Goal: Task Accomplishment & Management: Complete application form

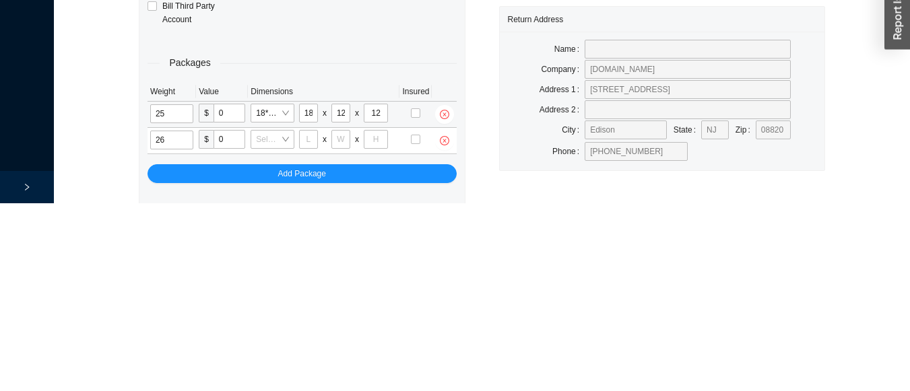
scroll to position [66, 0]
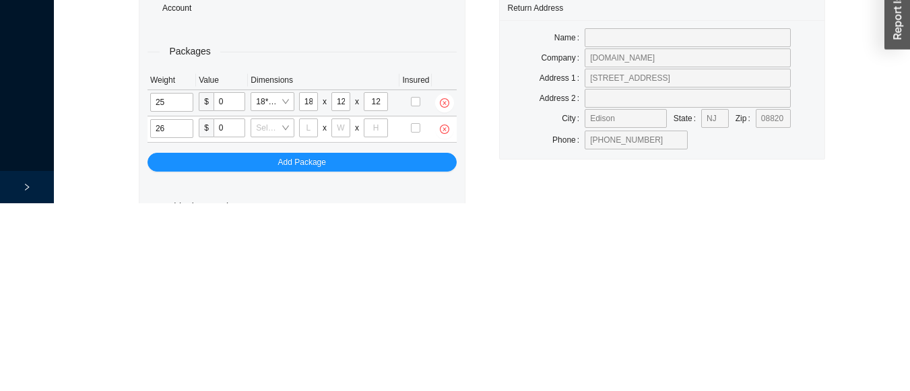
type input "2"
type input "18"
click at [178, 318] on input "26" at bounding box center [171, 316] width 43 height 19
type input "26"
type input "24"
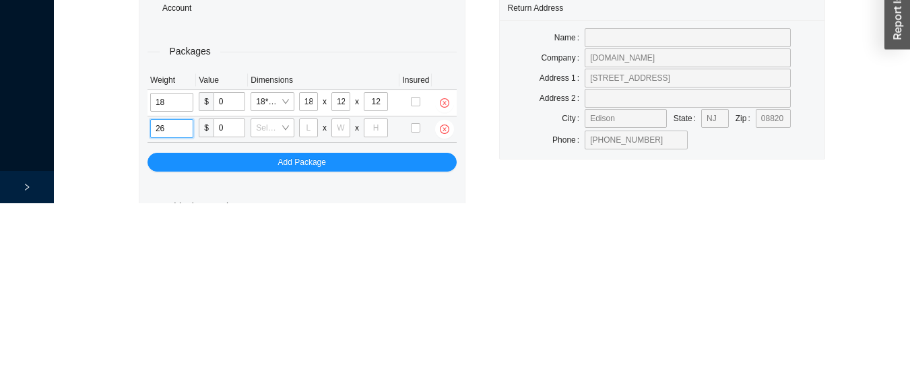
type input "16"
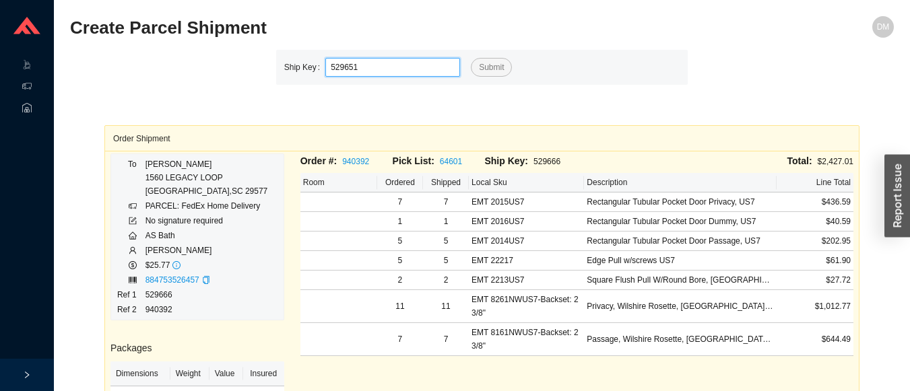
type input "529651"
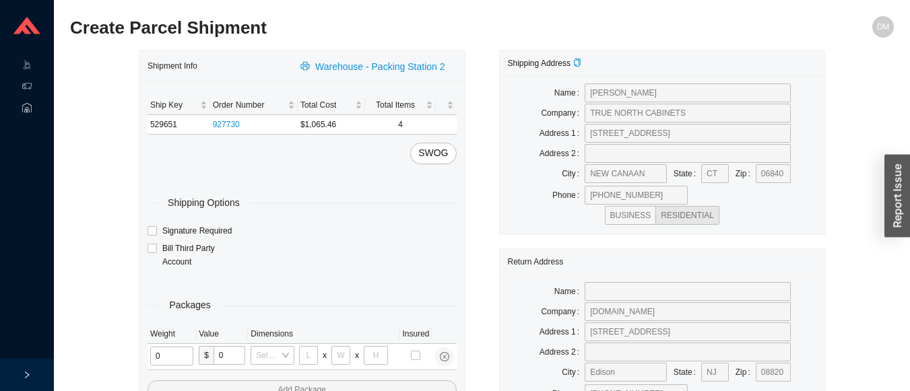
type input "2"
type input "18"
type input "8"
type input "42"
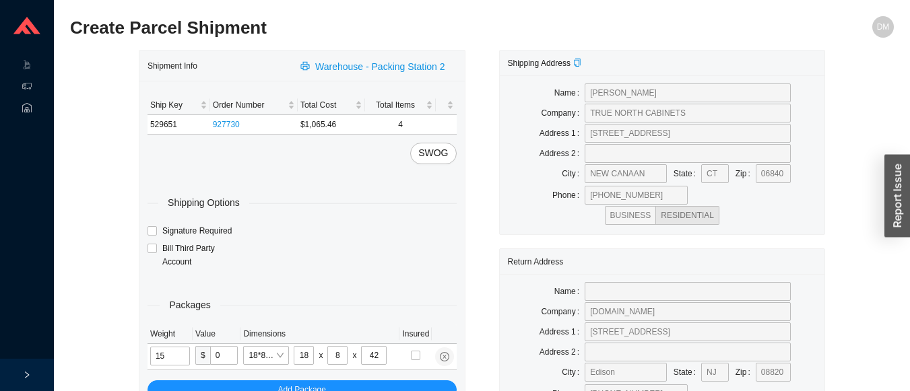
type input "15"
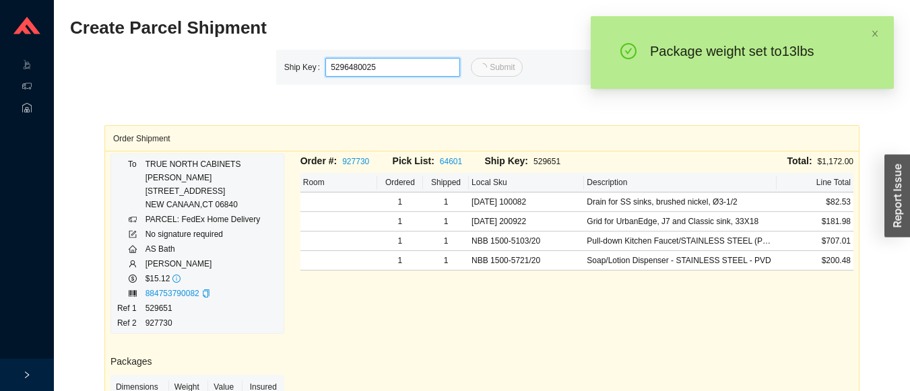
type input "25"
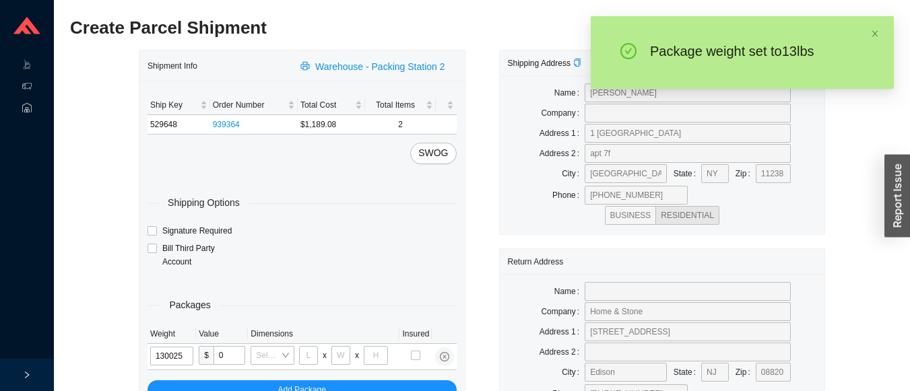
type input "13"
type input "28"
type input "16"
type input "7"
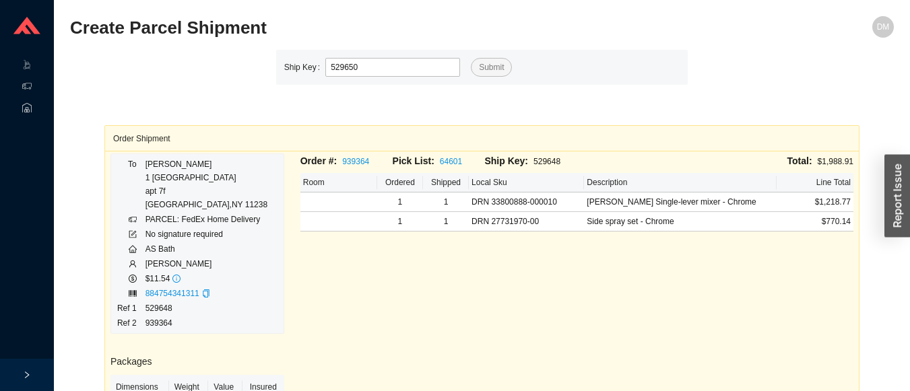
type input "529650"
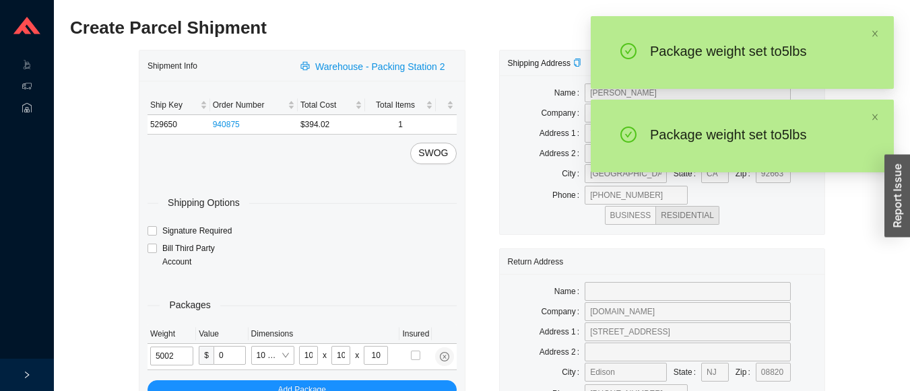
type input "5"
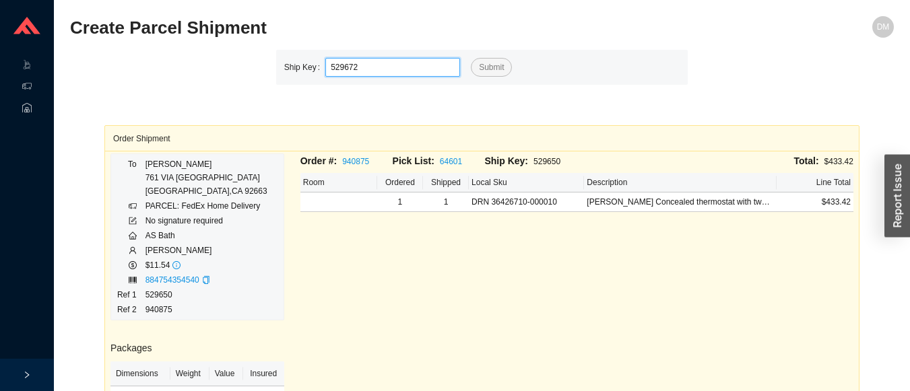
type input "529672"
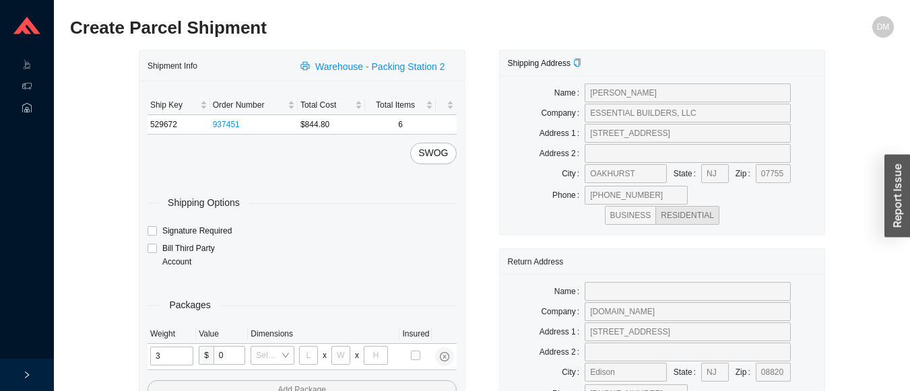
type input "33"
type input "24"
type input "14"
type input "4"
type input "2"
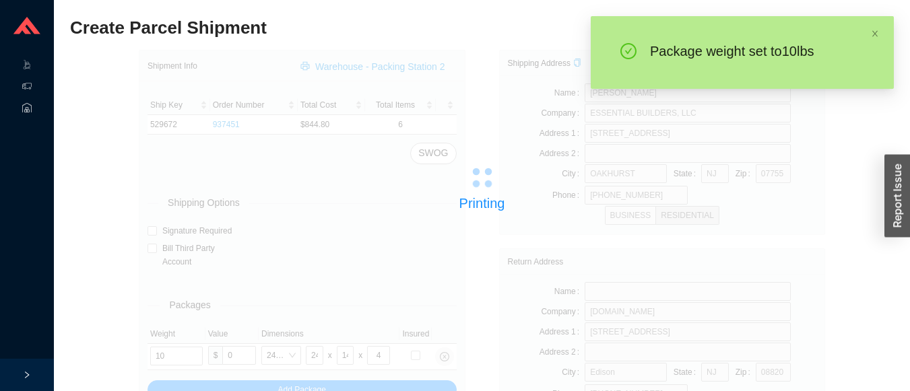
type input "8"
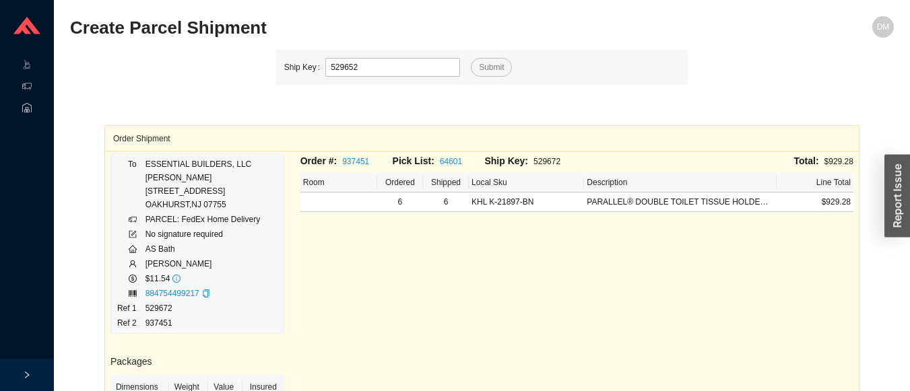
type input "529652"
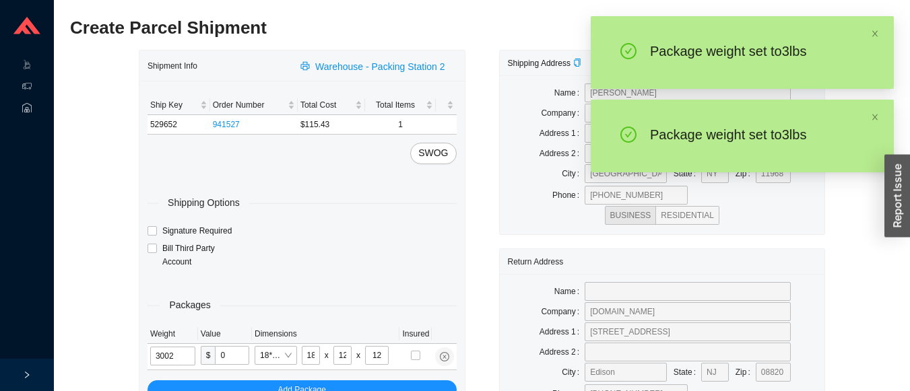
type input "3"
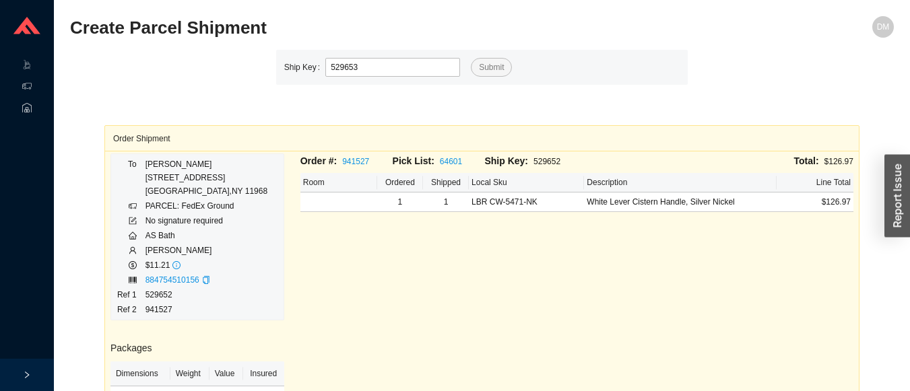
type input "529653"
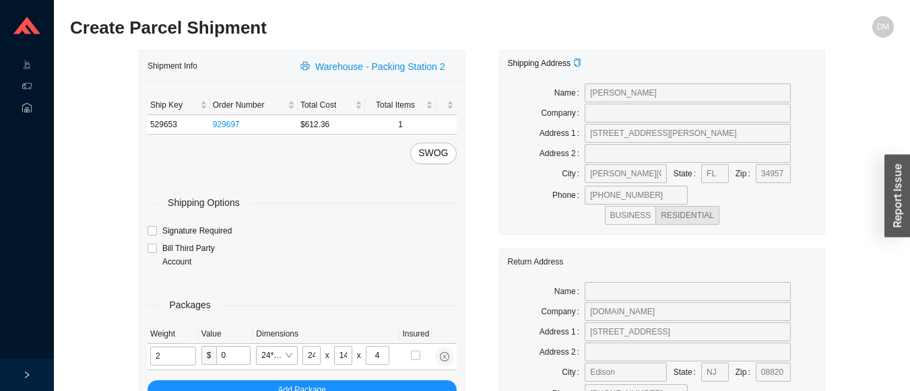
type input "11"
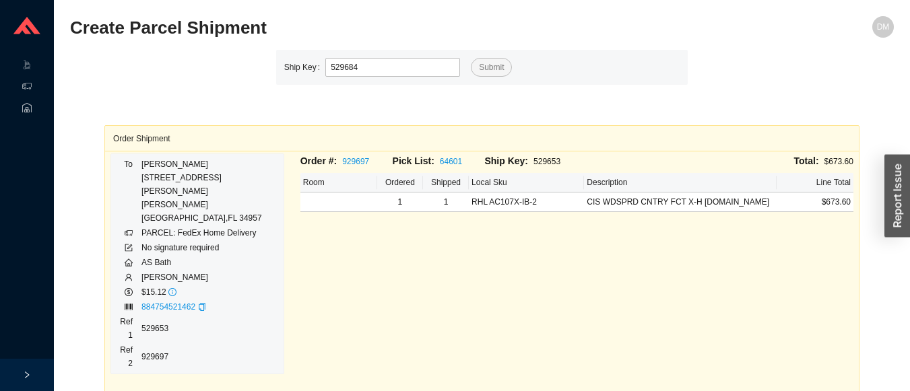
type input "529684"
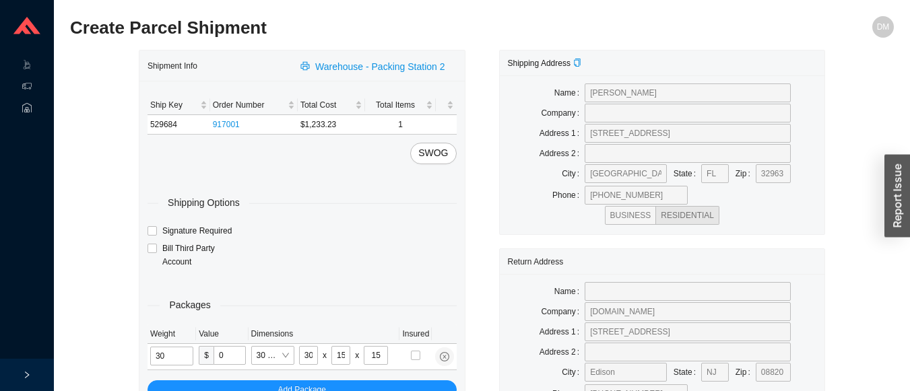
type input "27"
type input "26"
type input "20"
type input "12"
type input "27"
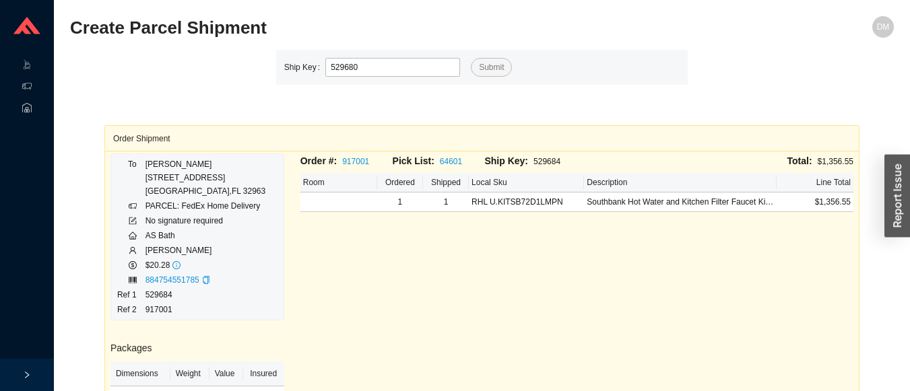
type input "529680"
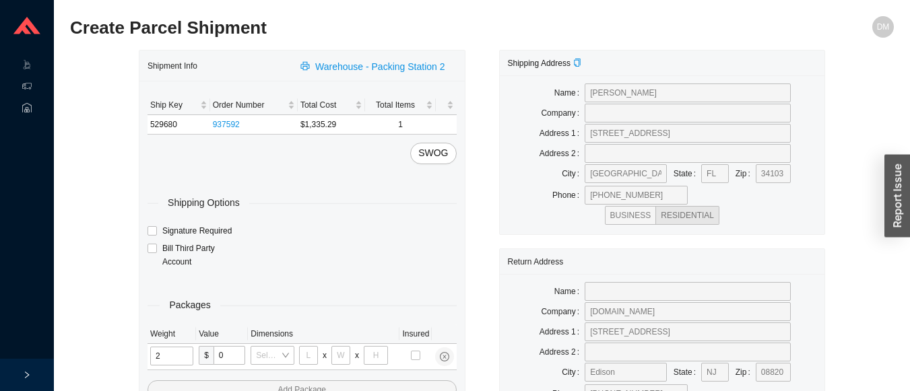
type input "24"
type input "28"
type input "19"
type input "6"
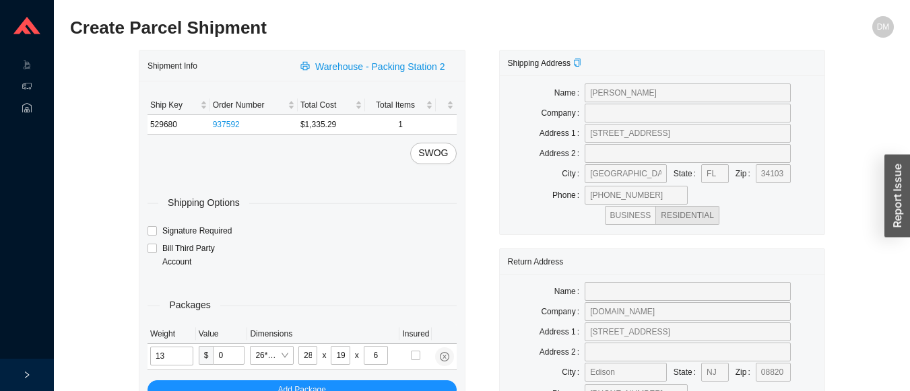
type input "13"
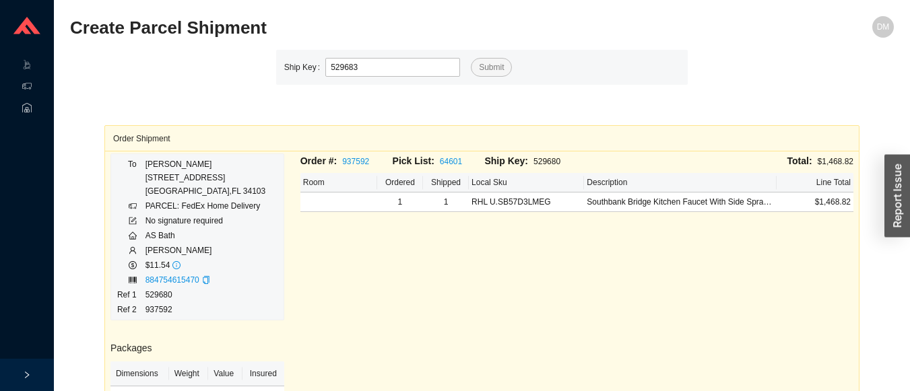
type input "529683"
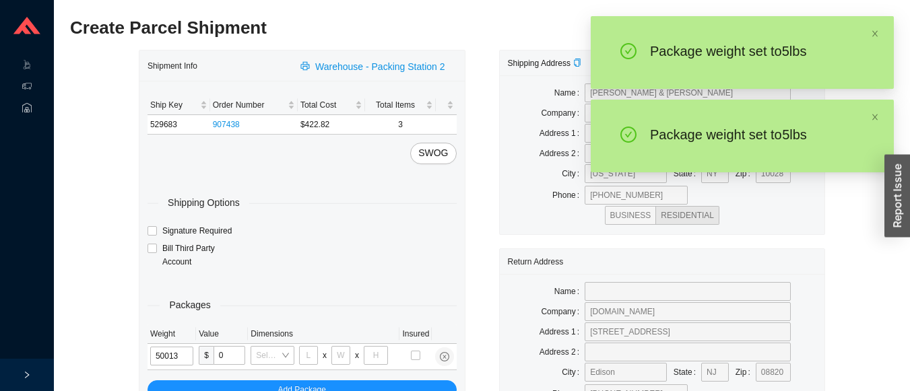
type input "5"
type input "10"
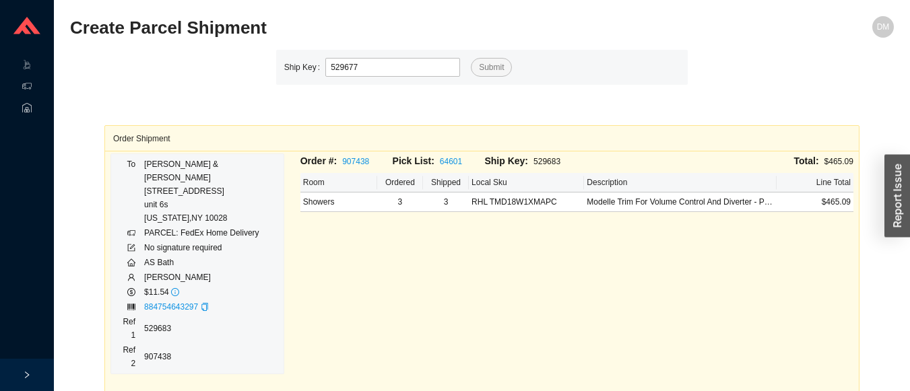
type input "529677"
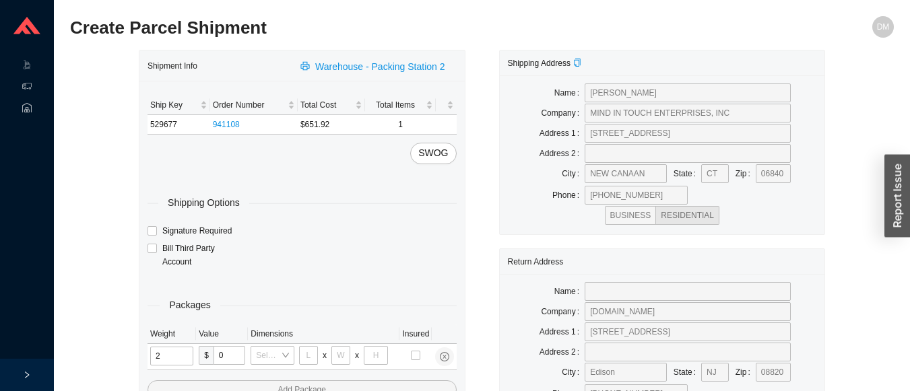
type input "25"
type input "28"
type input "16"
type input "7"
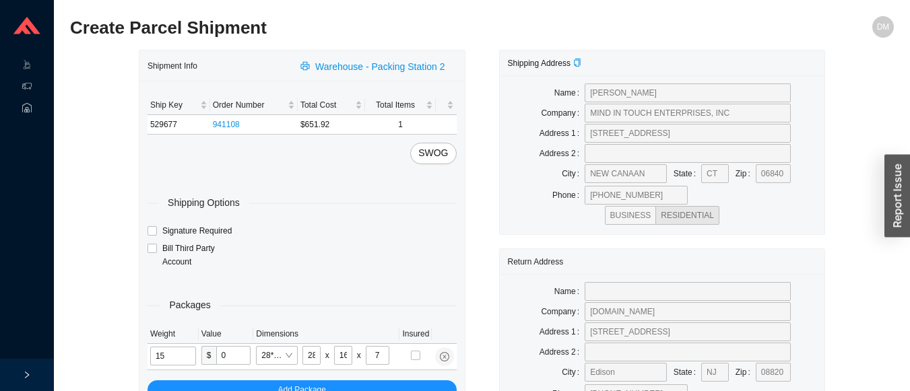
type input "15"
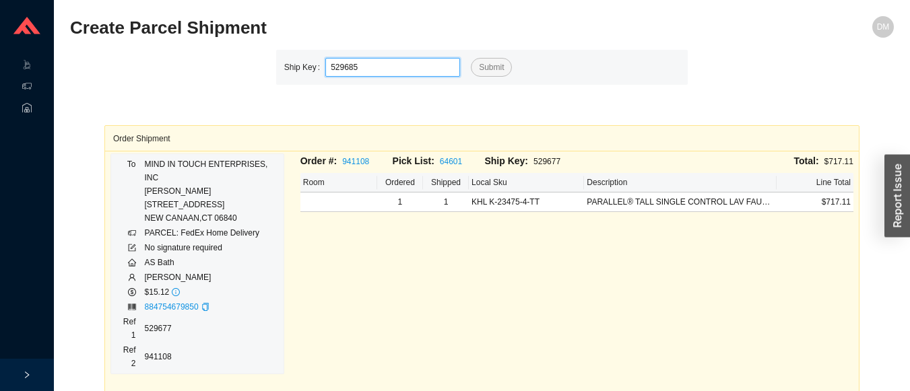
type input "529685"
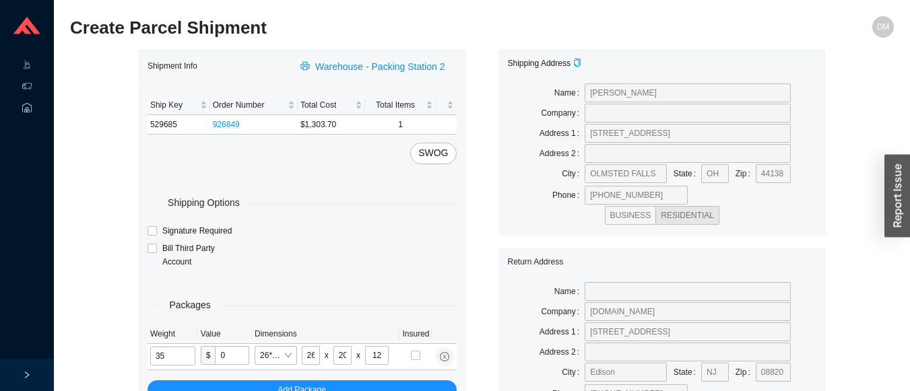
type input "27"
type input "30"
type input "15"
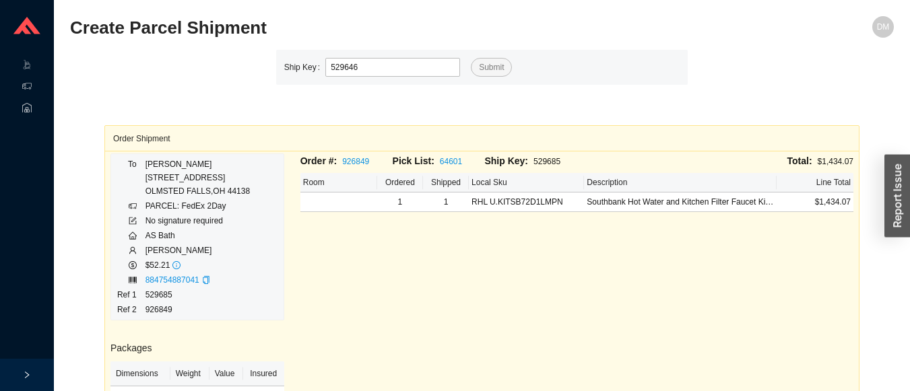
type input "529646"
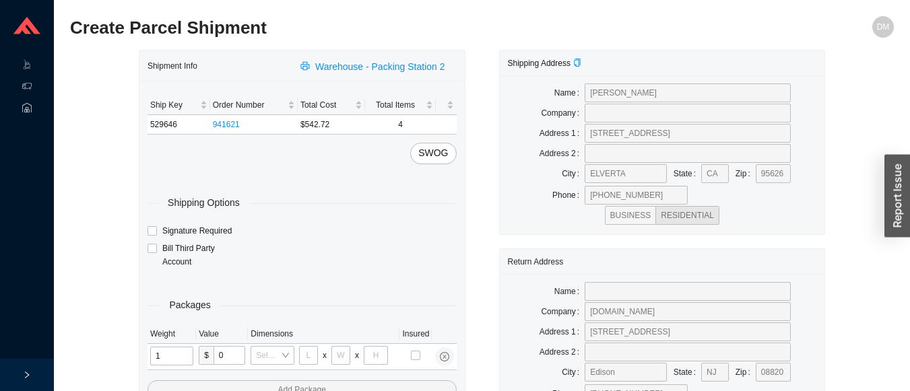
type input "13"
type input "10"
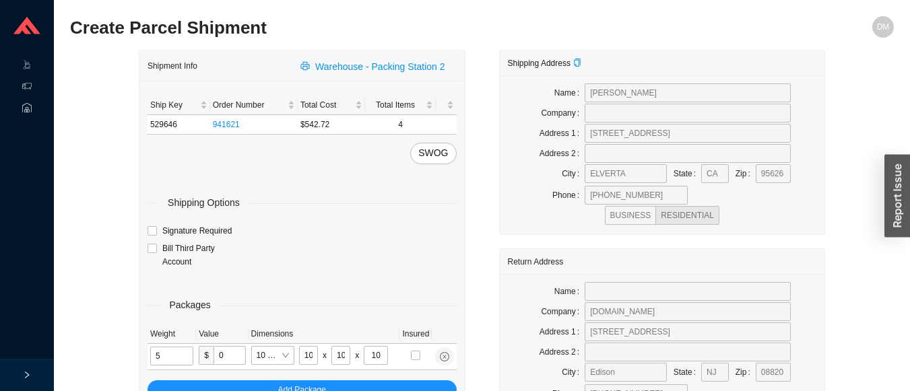
type input "5"
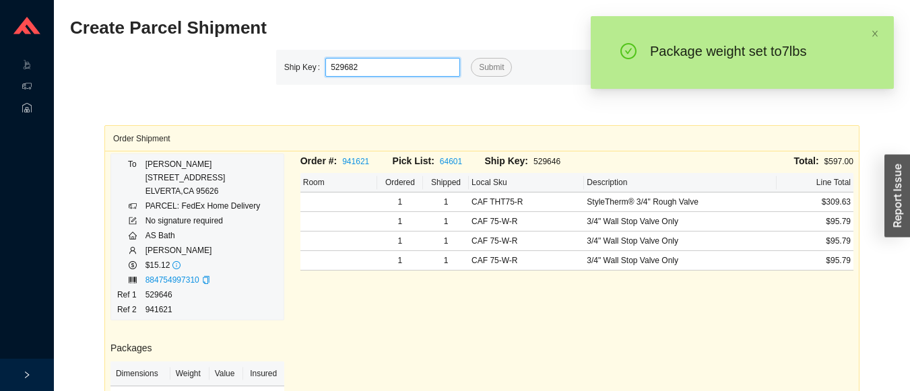
type input "529682"
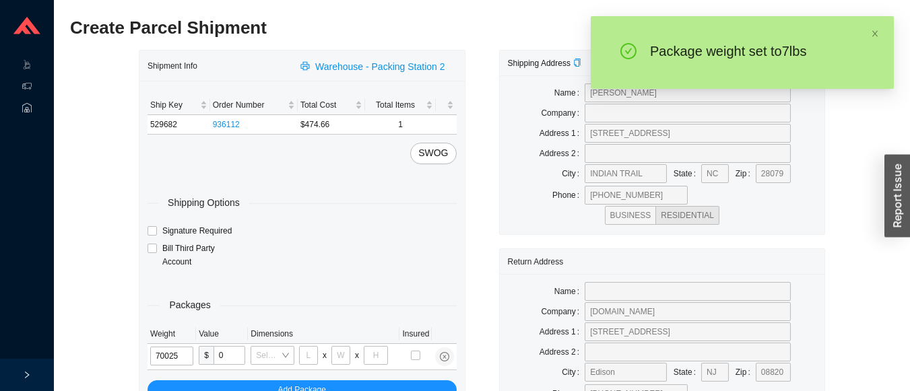
type input "7"
type input "28"
type input "16"
type input "7"
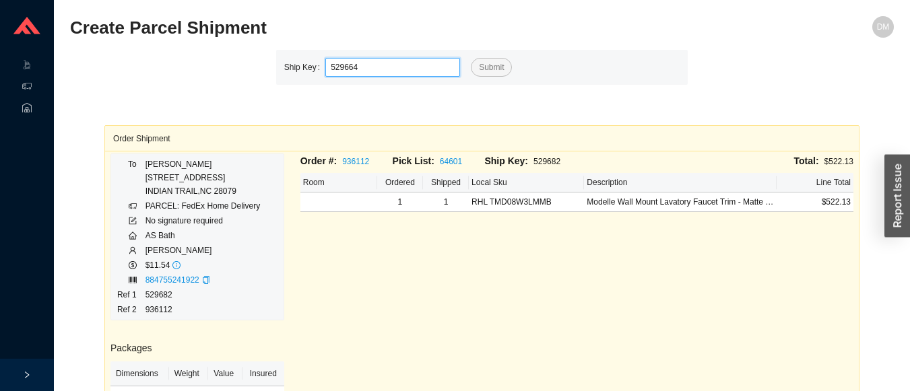
type input "529664"
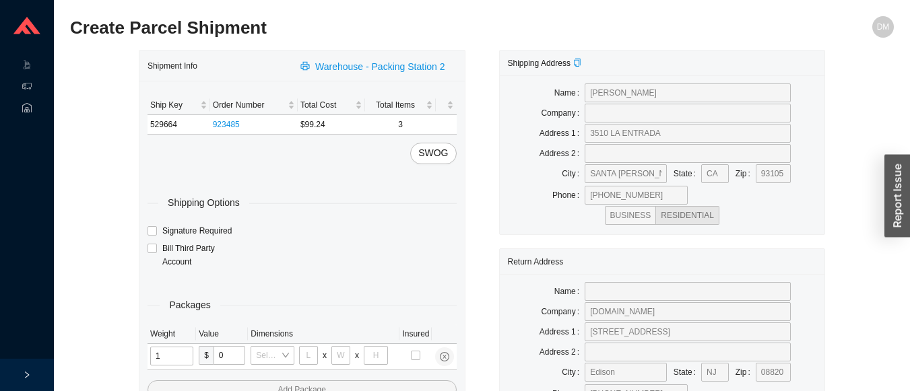
type input "15"
type input "8"
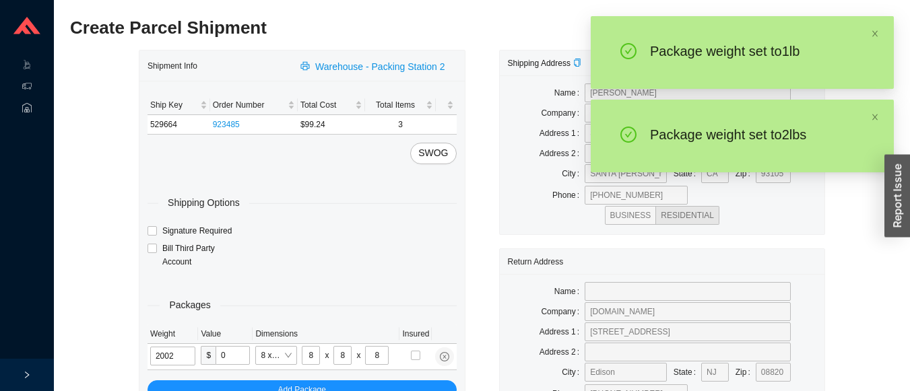
type input "2"
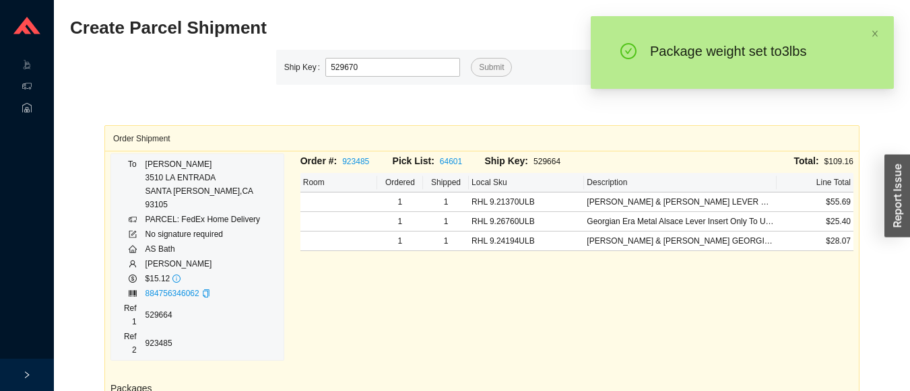
type input "529670"
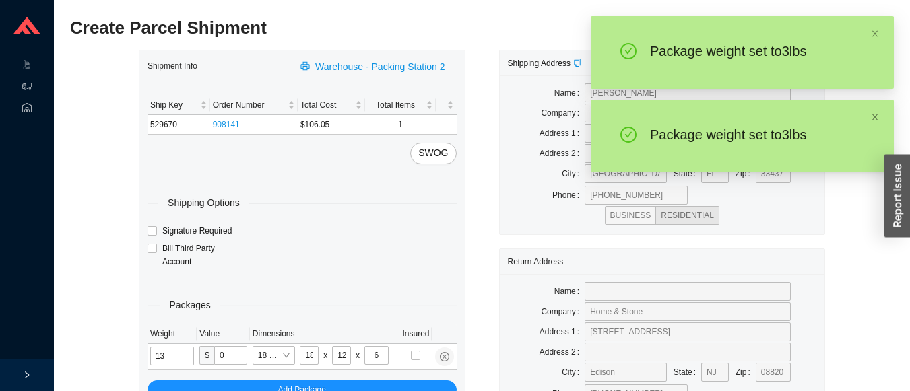
type input "3"
type input "10"
type input "3"
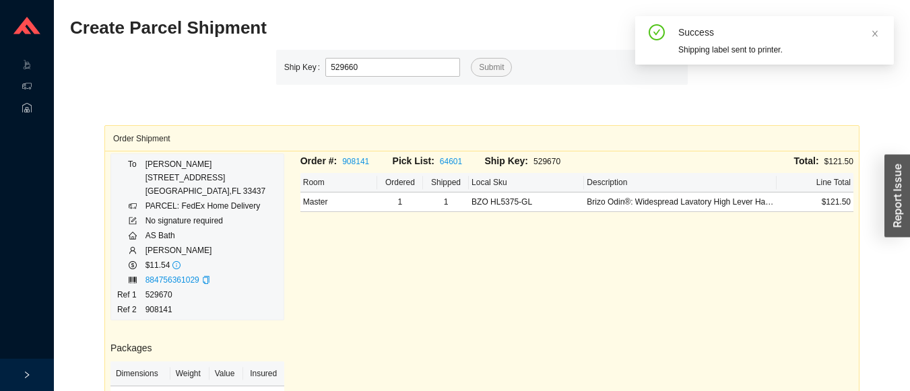
type input "529660"
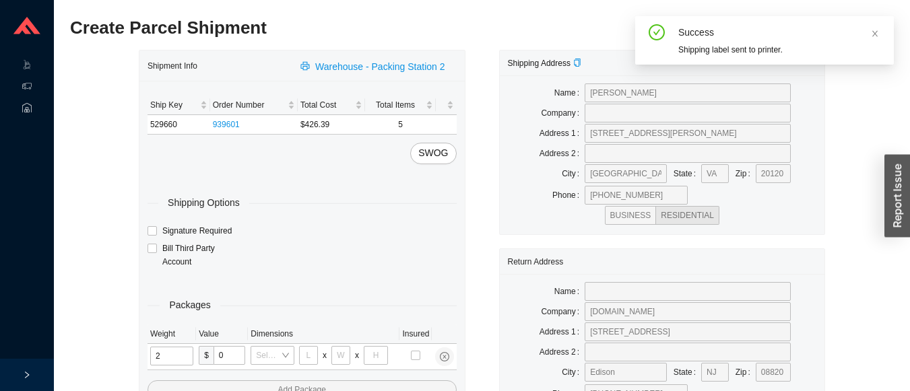
type input "21"
type input "18"
type input "12"
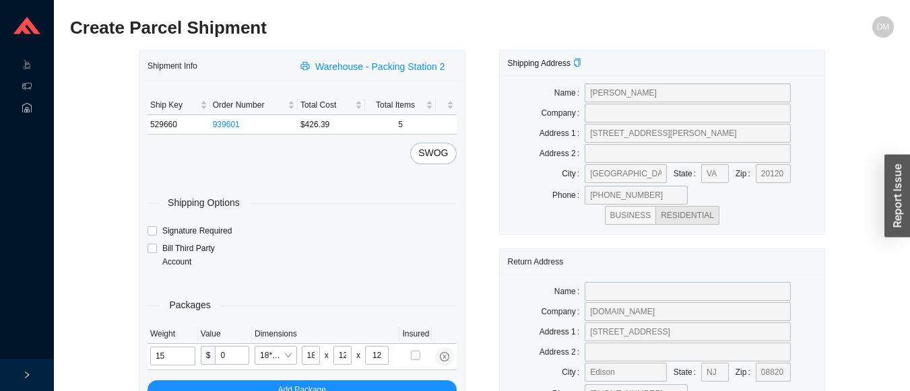
type input "15"
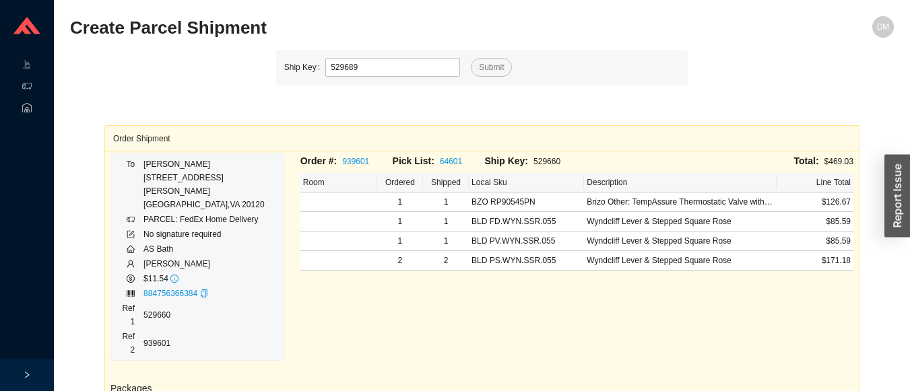
type input "529689"
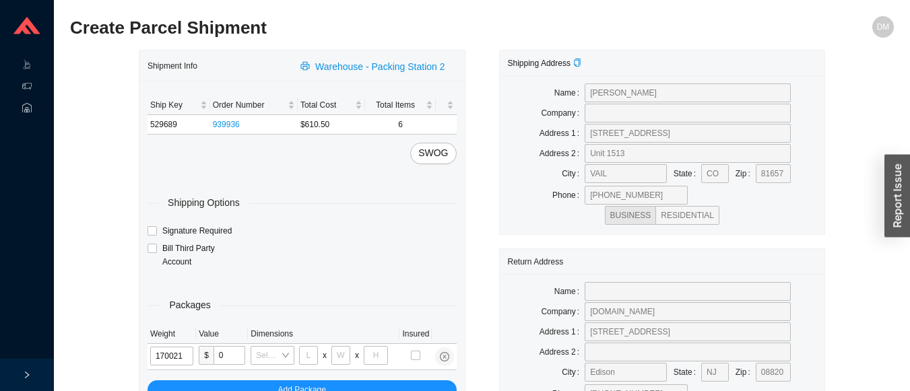
type input "17"
type input "18"
type input "12"
type input "17"
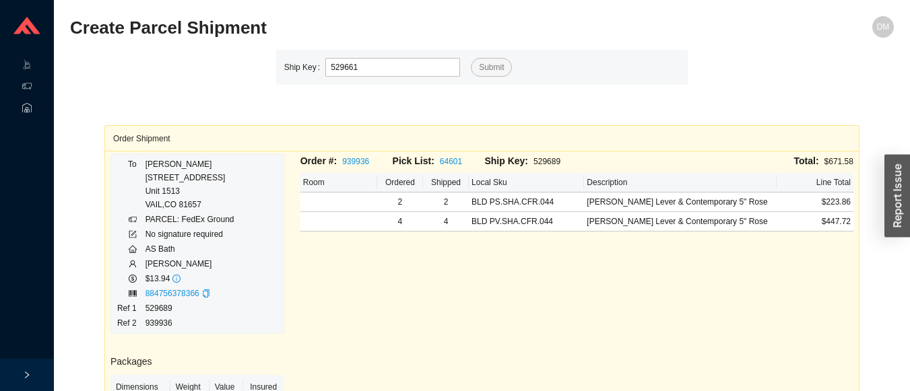
type input "529661"
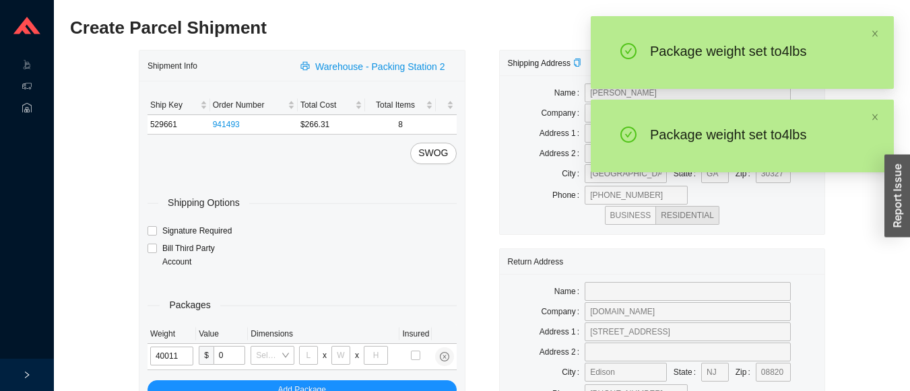
type input "4"
type input "14"
type input "7"
type input "4"
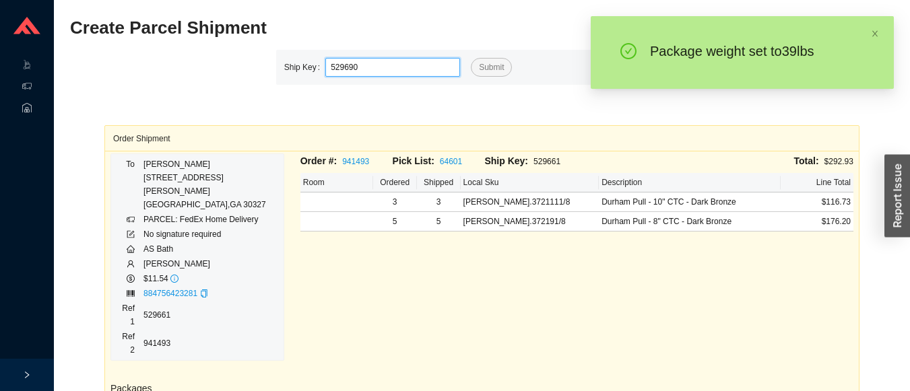
type input "529690"
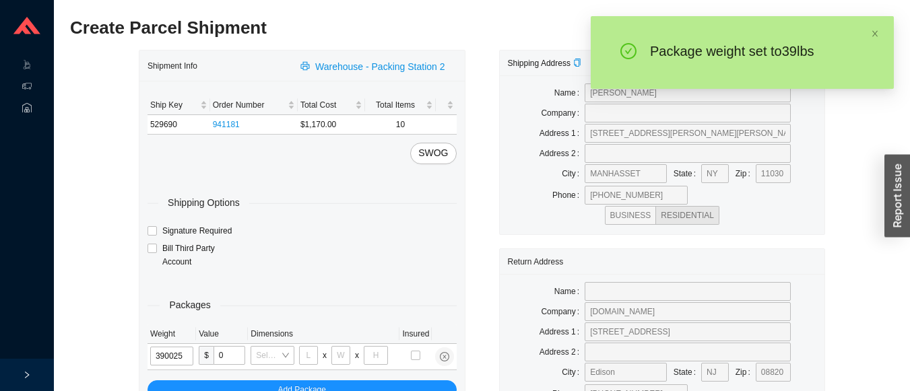
type input "39"
type input "28"
type input "16"
type input "7"
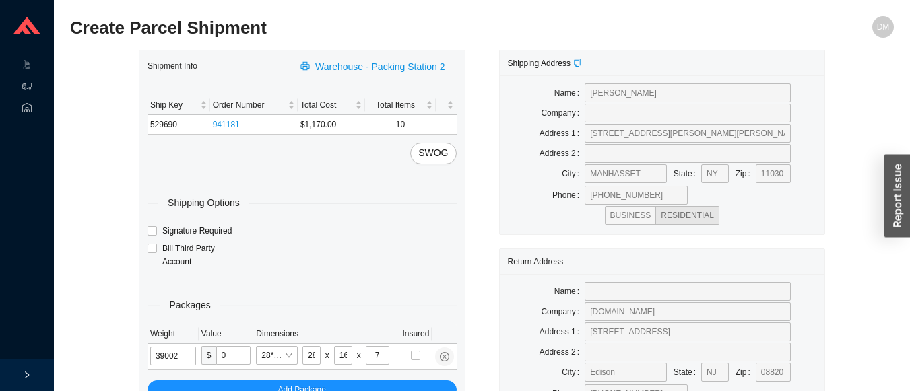
type input "39"
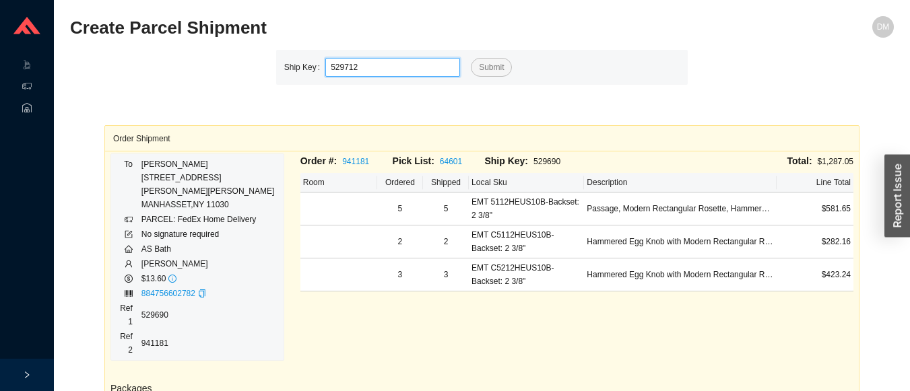
type input "529712"
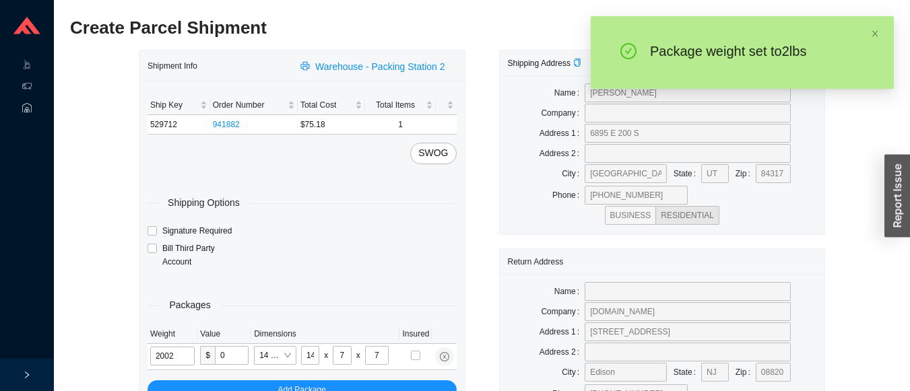
type input "2"
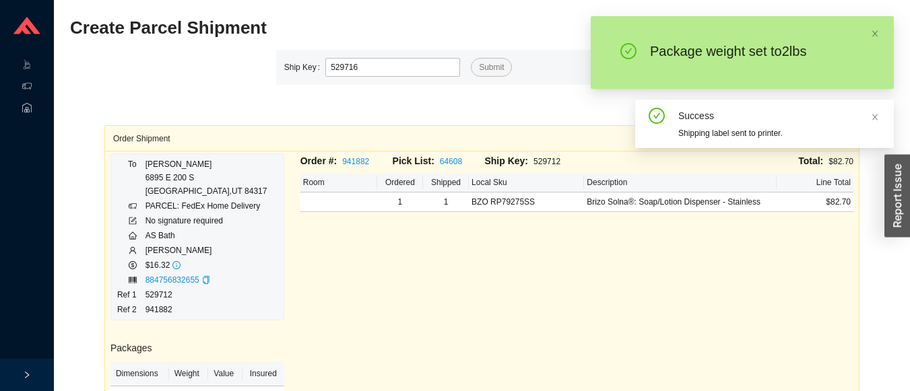
type input "529716"
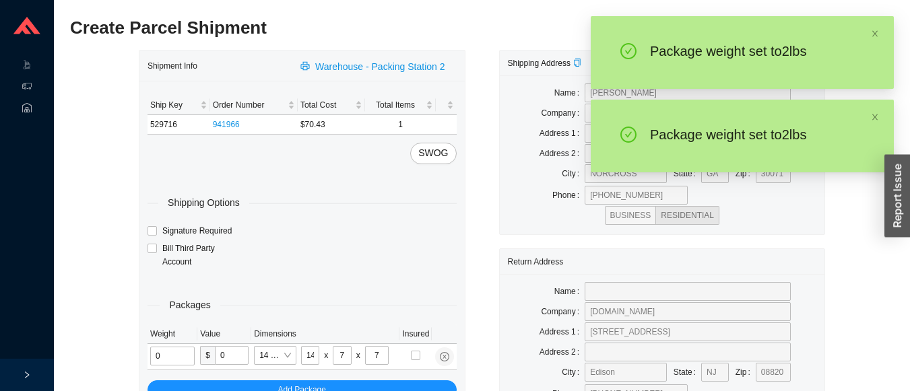
type input "2"
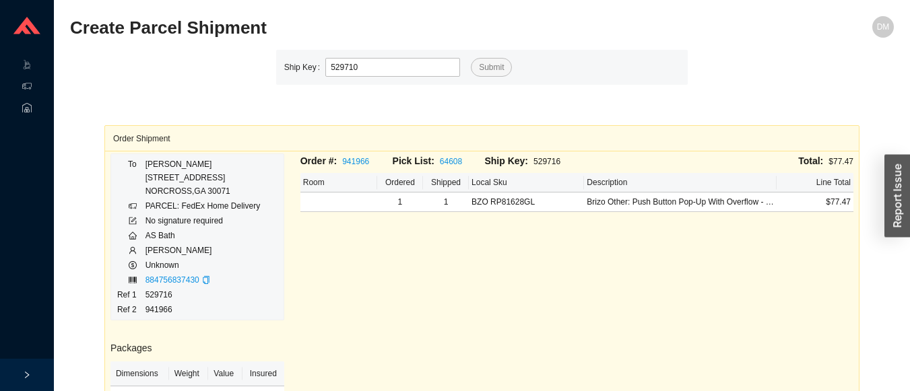
type input "529710"
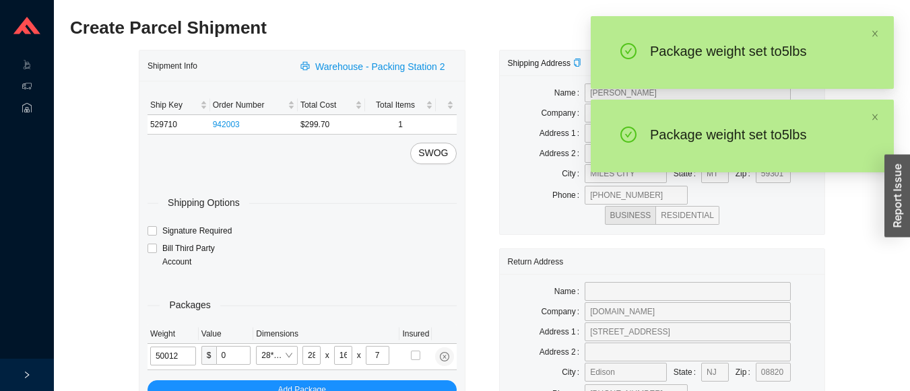
type input "5"
type input "18"
type input "12"
type input "6"
type input "5"
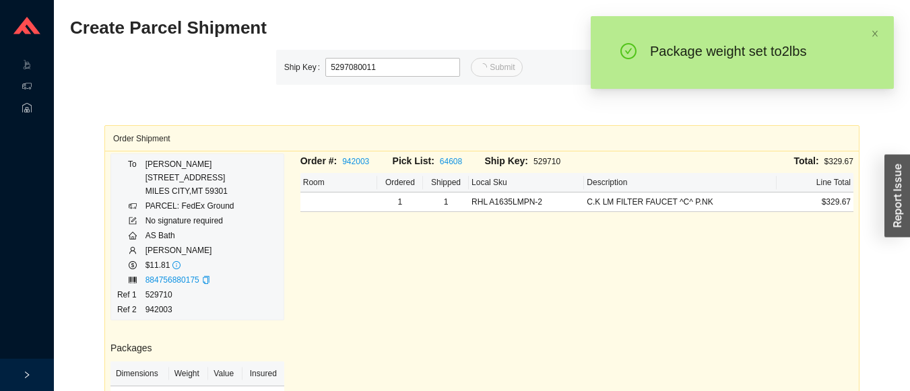
type input "11"
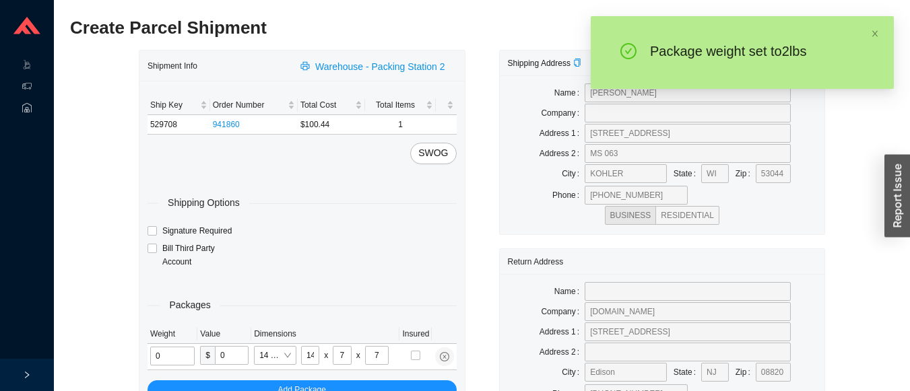
type input "2"
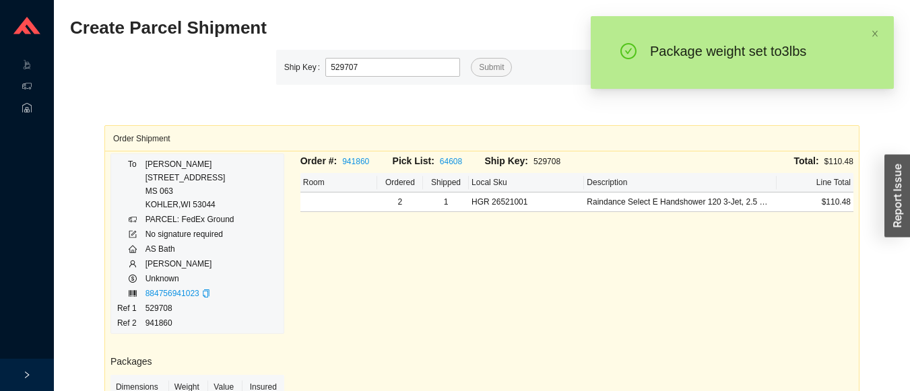
type input "529707"
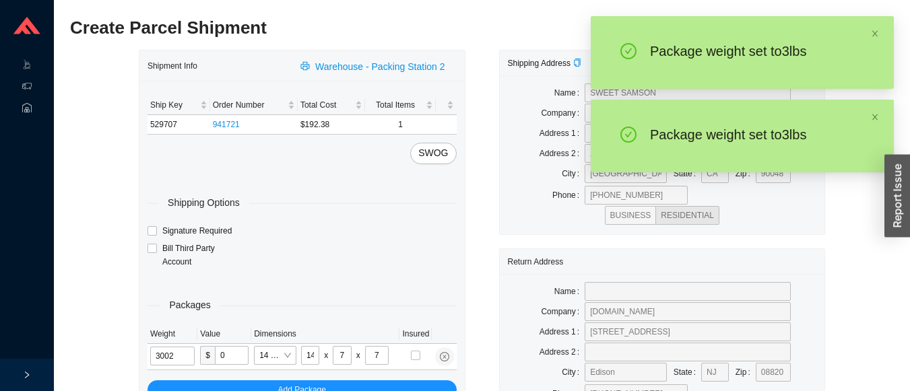
type input "3"
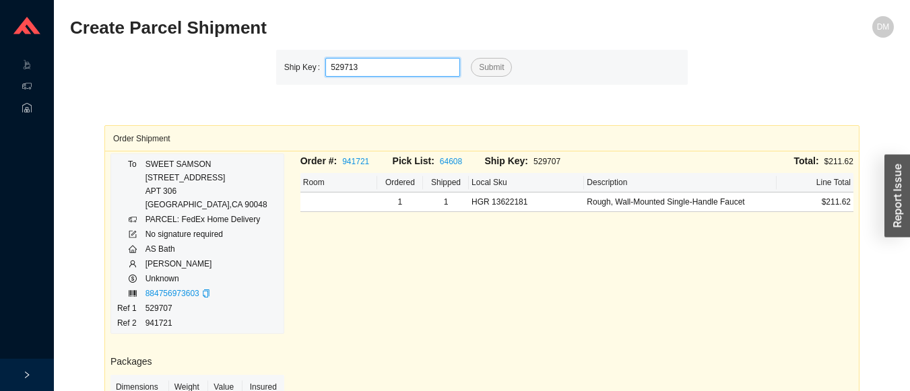
type input "529713"
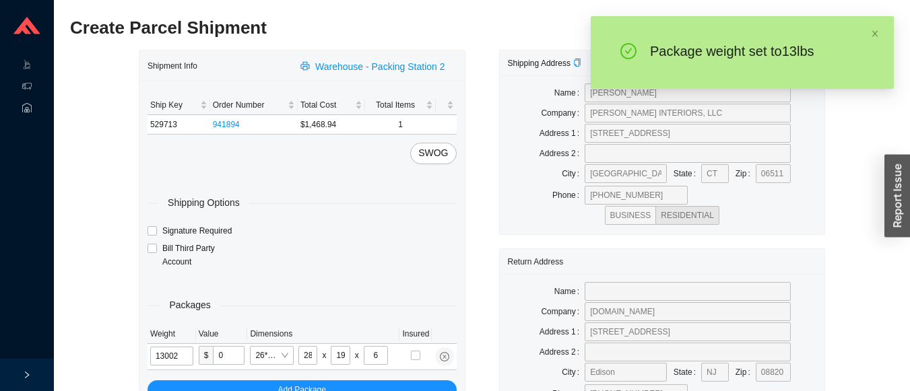
type input "13"
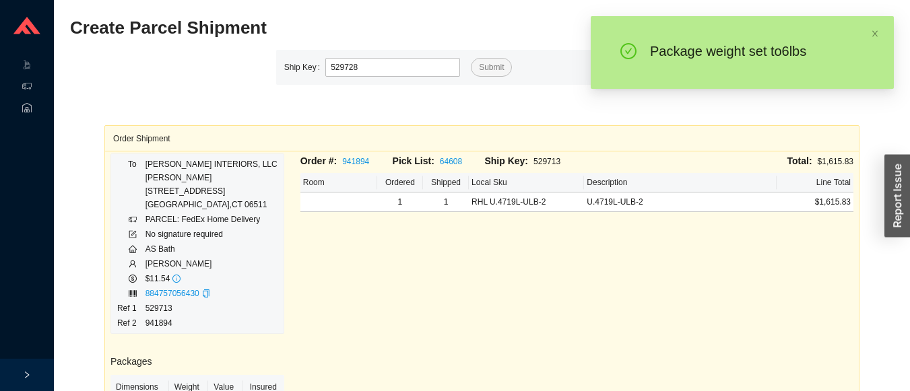
type input "529728"
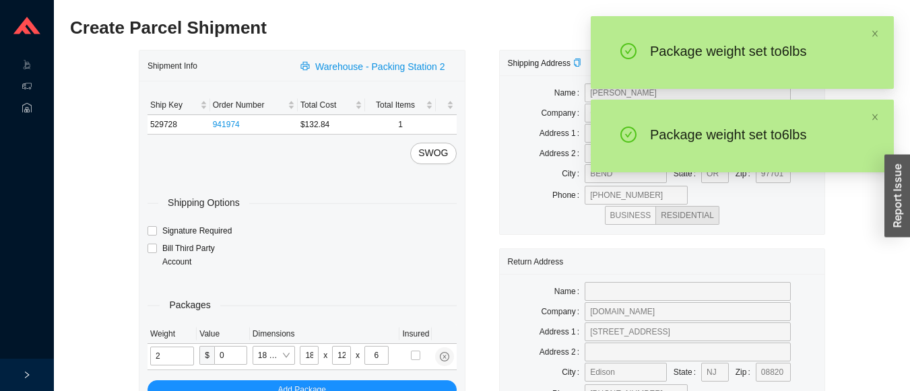
type input "6"
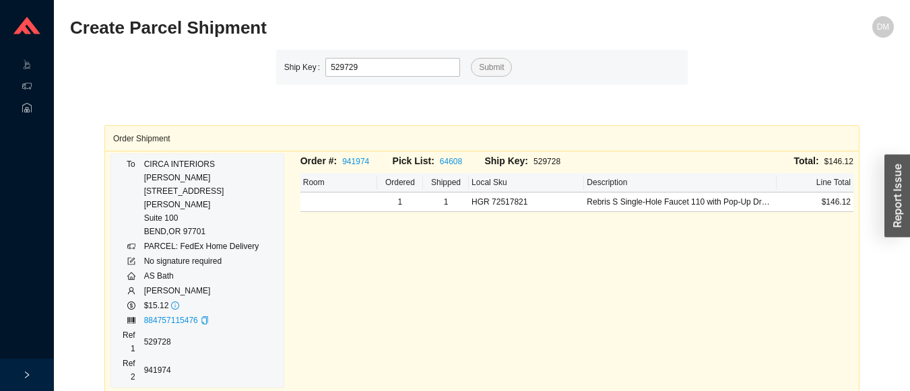
type input "529729"
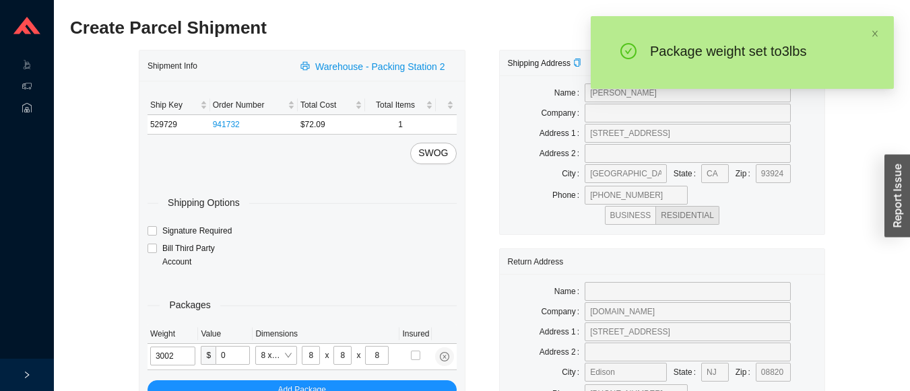
type input "3"
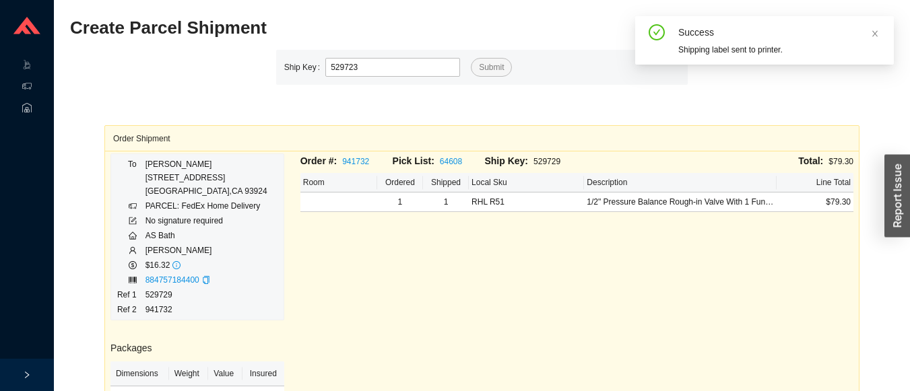
type input "529723"
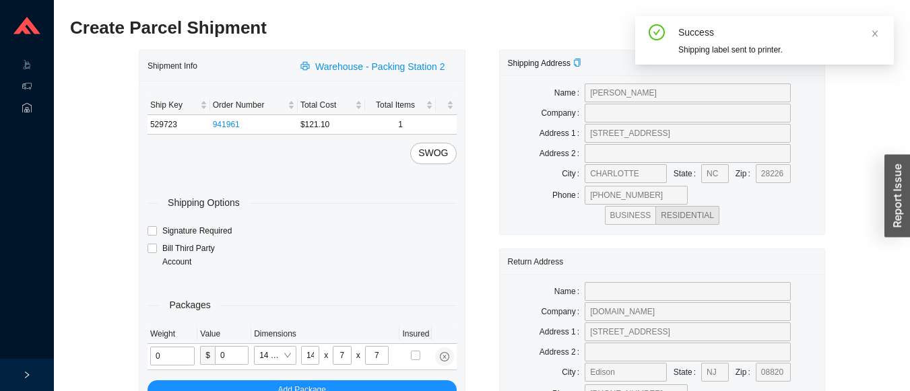
type input "2"
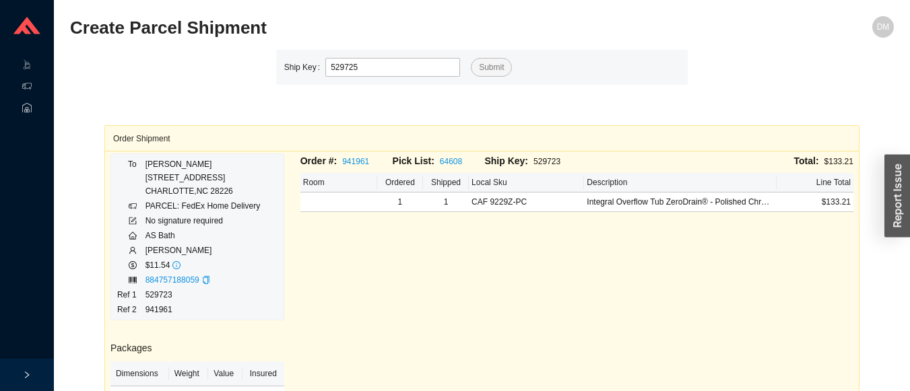
type input "529725"
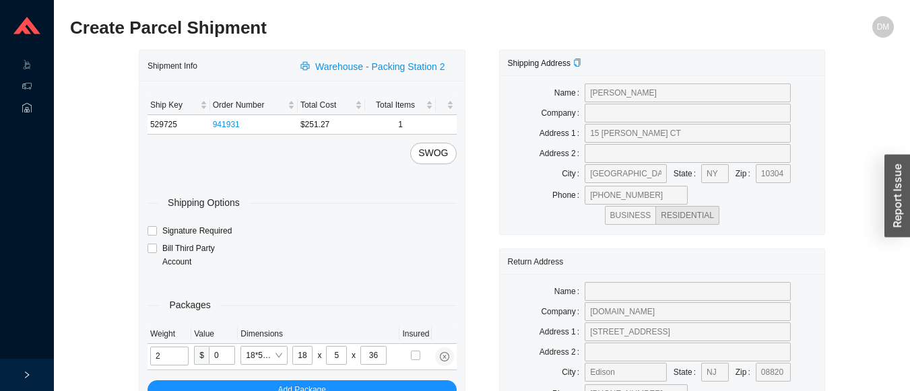
type input "7"
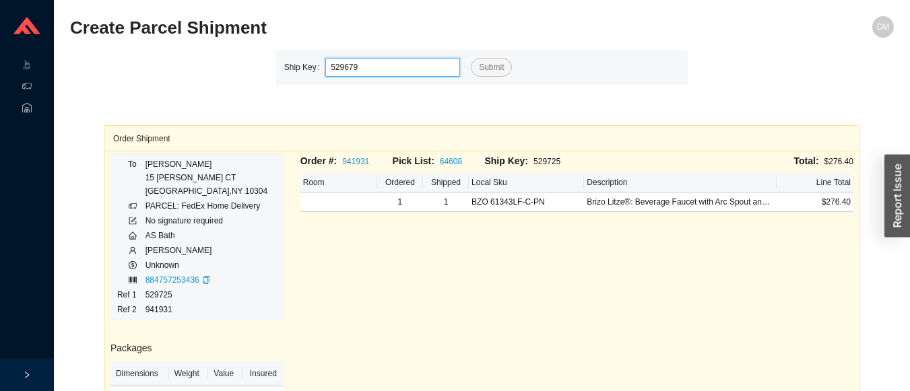
type input "529679"
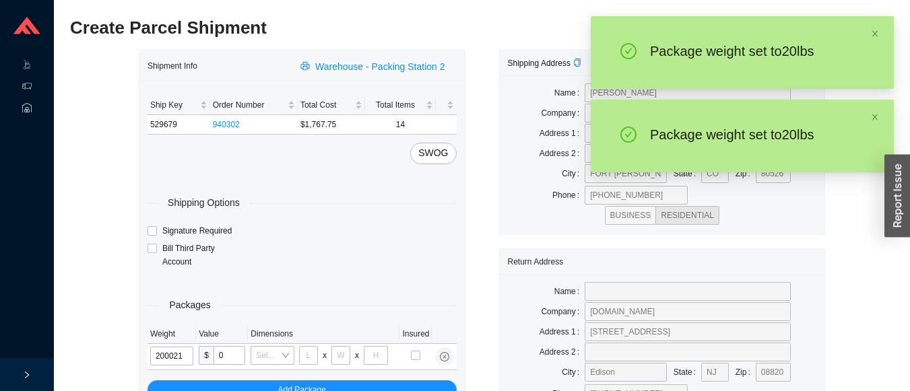
type input "20"
type input "18"
type input "12"
type input "20"
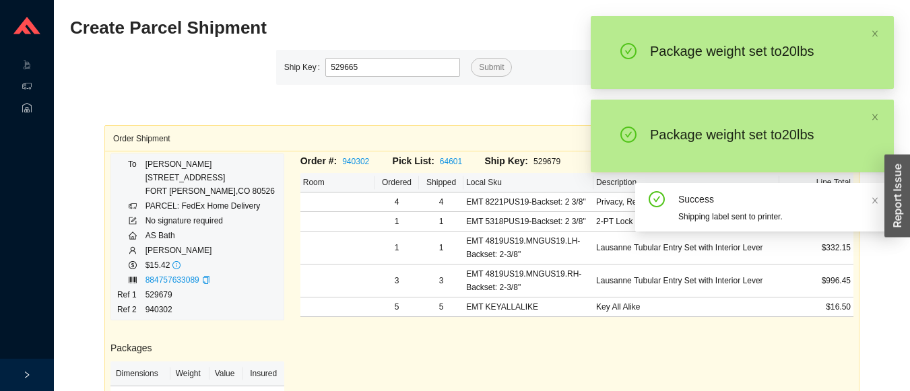
type input "529665"
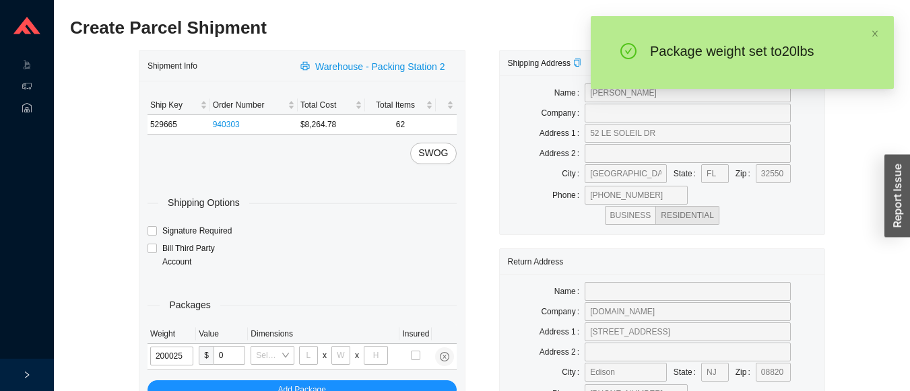
type input "20"
type input "28"
type input "16"
type input "7"
type input "20"
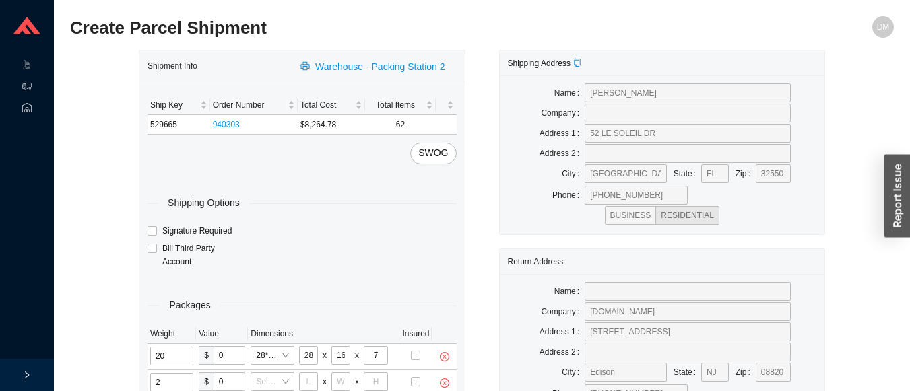
type input "25"
type input "28"
type input "16"
type input "7"
type input "21"
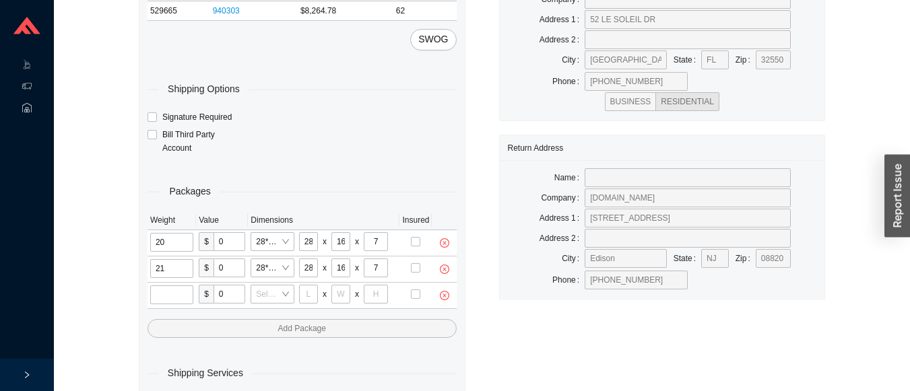
scroll to position [147, 0]
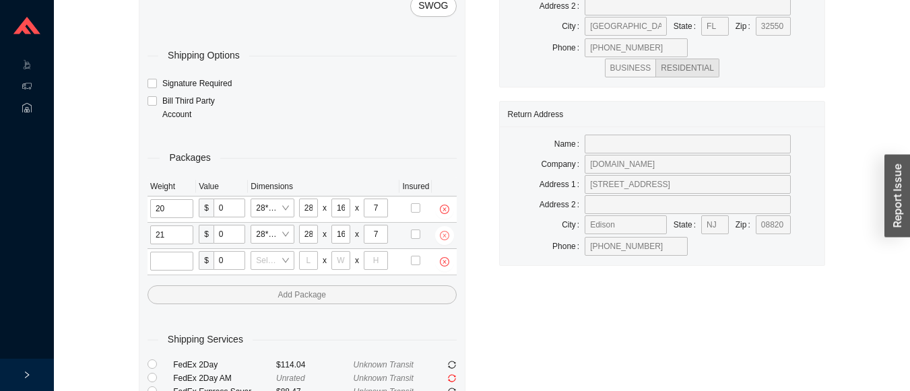
click at [444, 236] on icon "close-circle" at bounding box center [443, 235] width 3 height 3
type input "0"
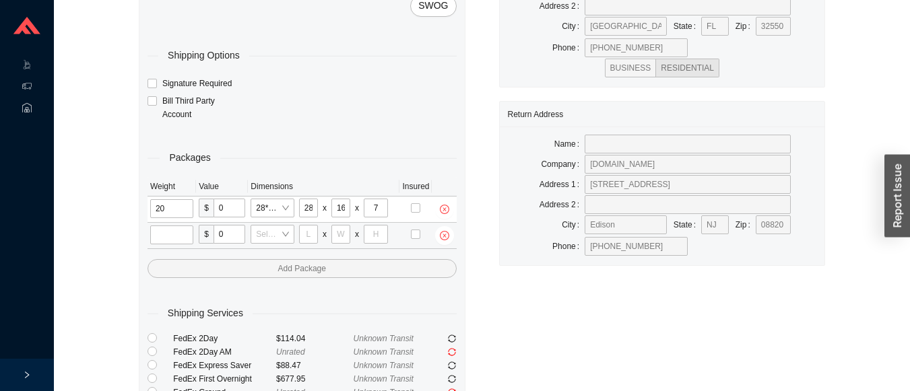
type input "28"
type input "16"
type input "7"
click at [158, 241] on input "tel" at bounding box center [173, 235] width 46 height 19
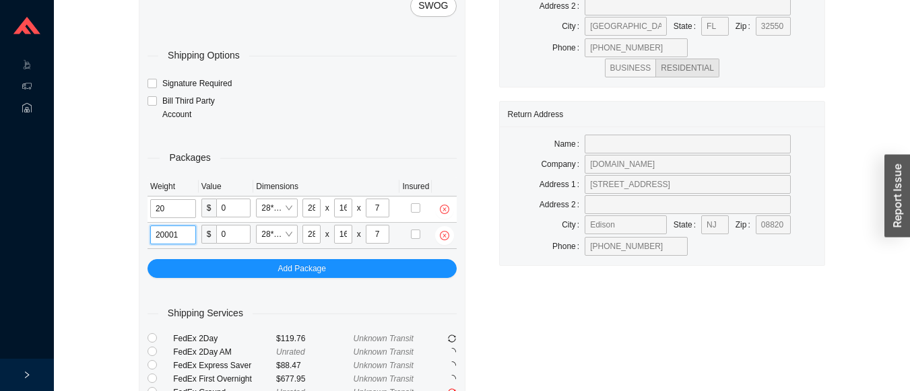
type input "20"
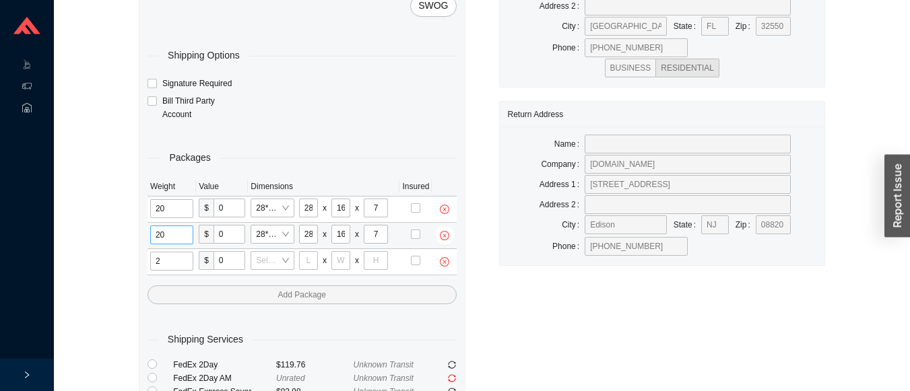
type input "25"
type input "28"
type input "16"
type input "7"
type input "0"
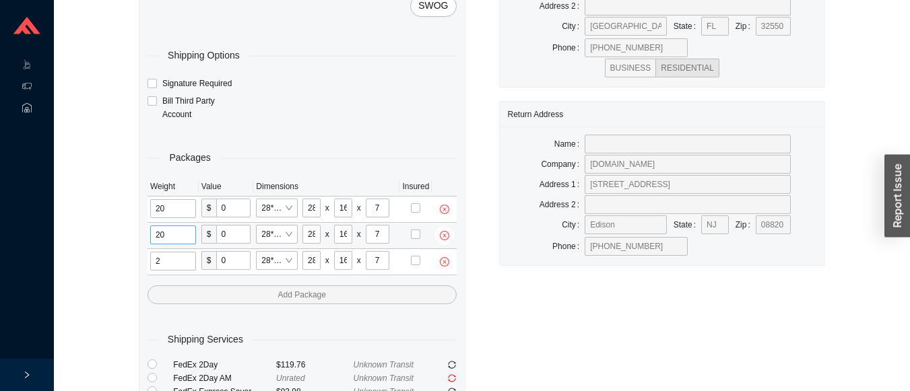
type input "20"
